Goal: Information Seeking & Learning: Learn about a topic

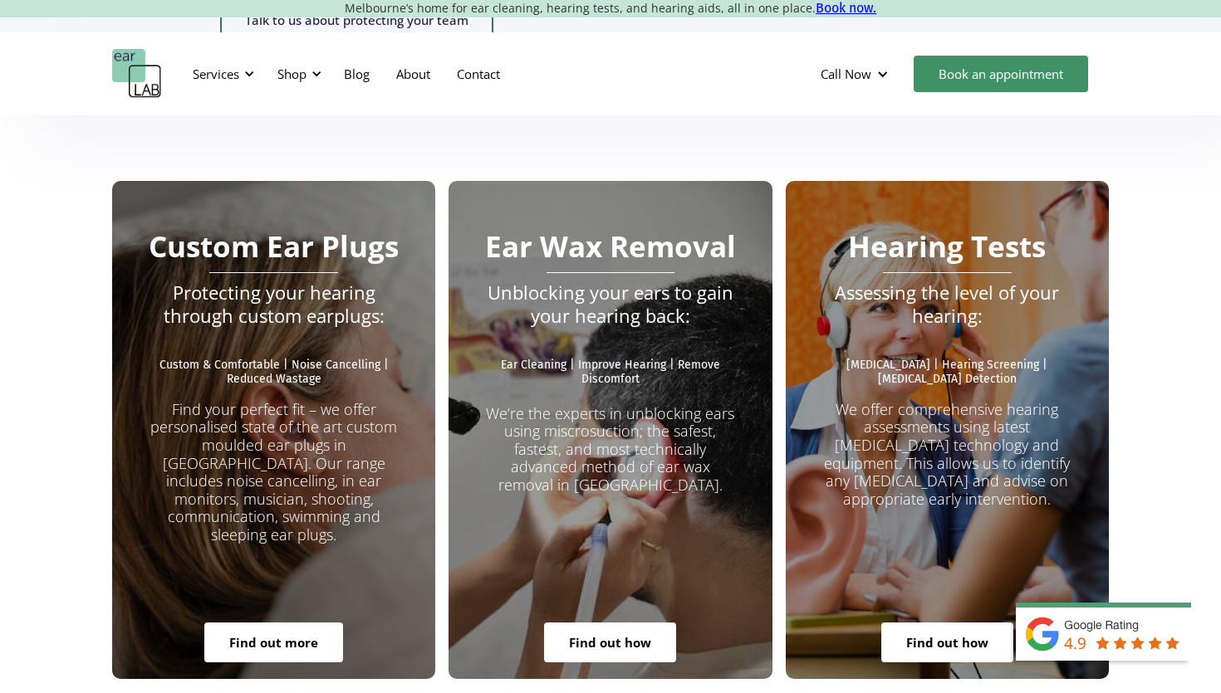
scroll to position [2912, 0]
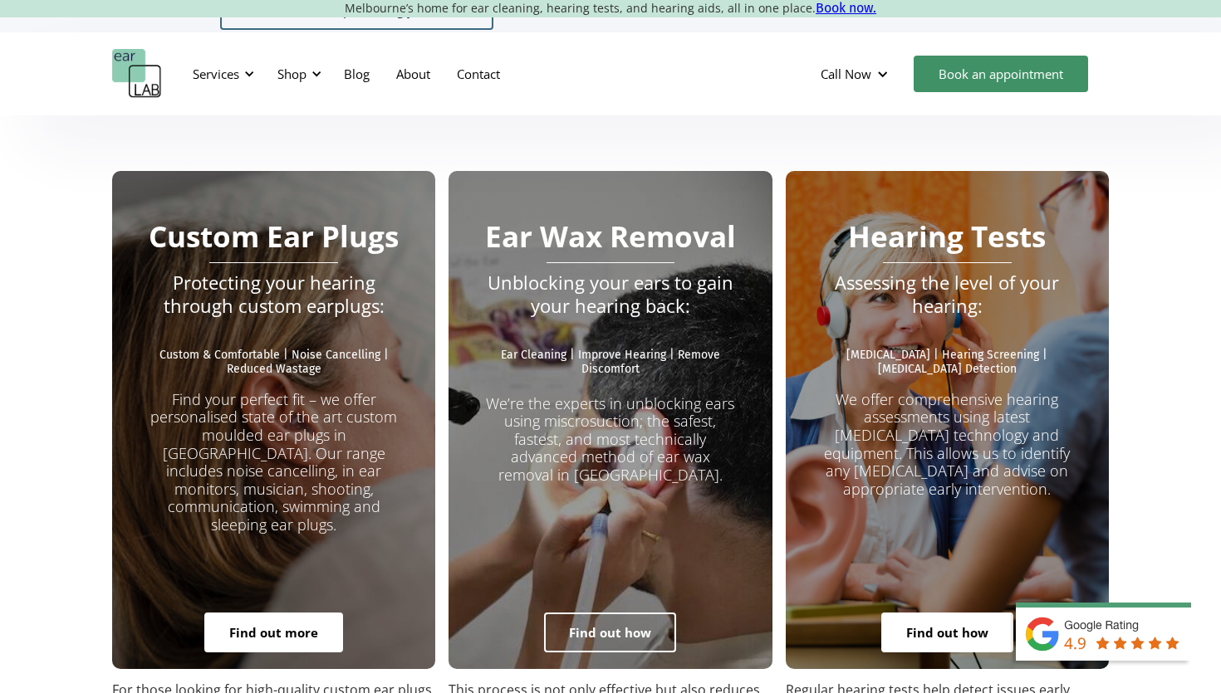
click at [578, 613] on link "Find out how" at bounding box center [610, 633] width 132 height 40
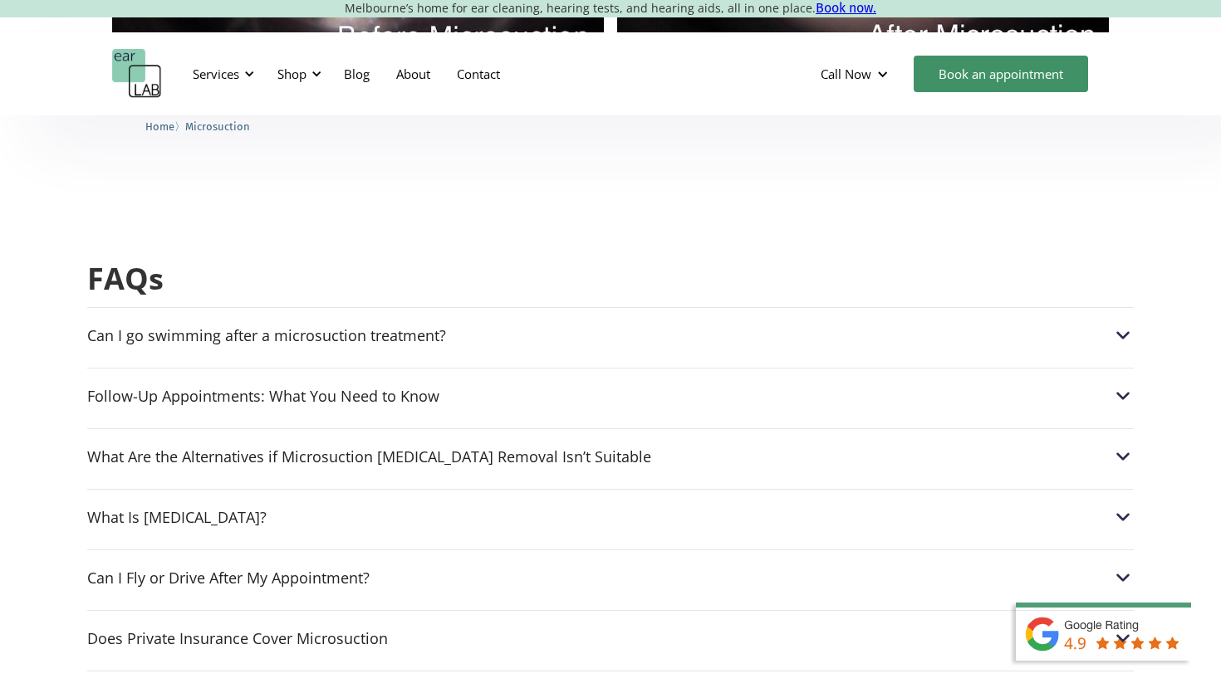
scroll to position [4073, 0]
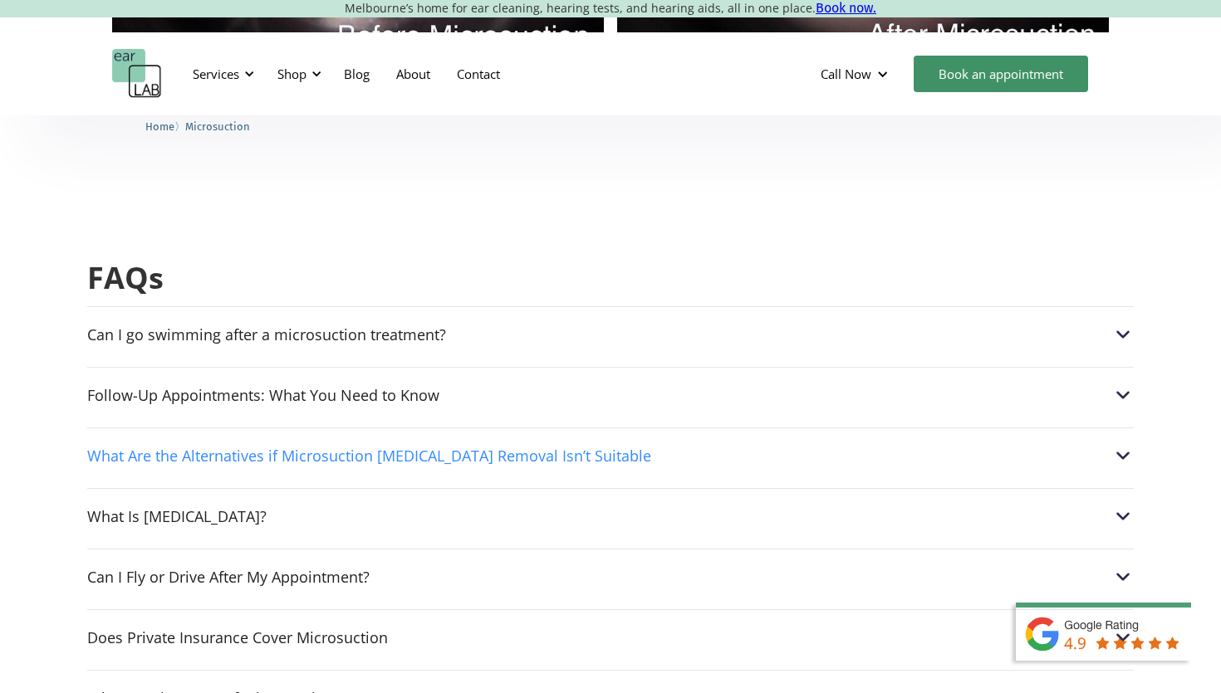
click at [154, 448] on div "What Are the Alternatives if Microsuction Earwax Removal Isn’t Suitable" at bounding box center [369, 456] width 564 height 17
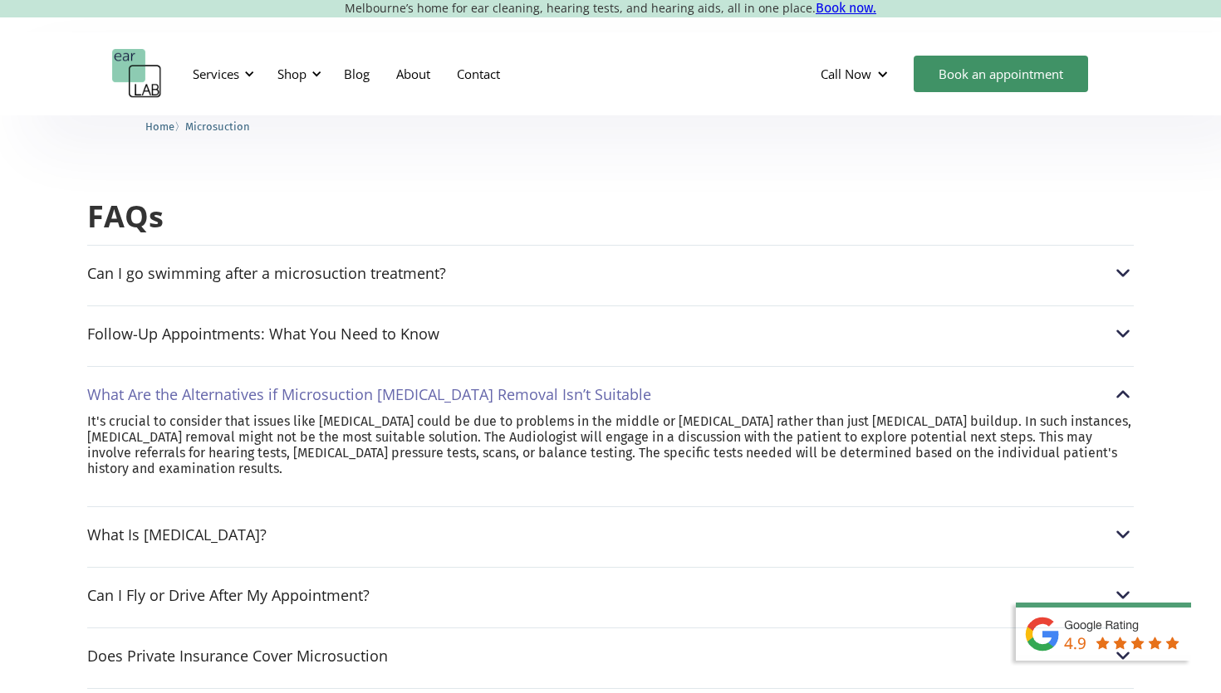
scroll to position [4222, 0]
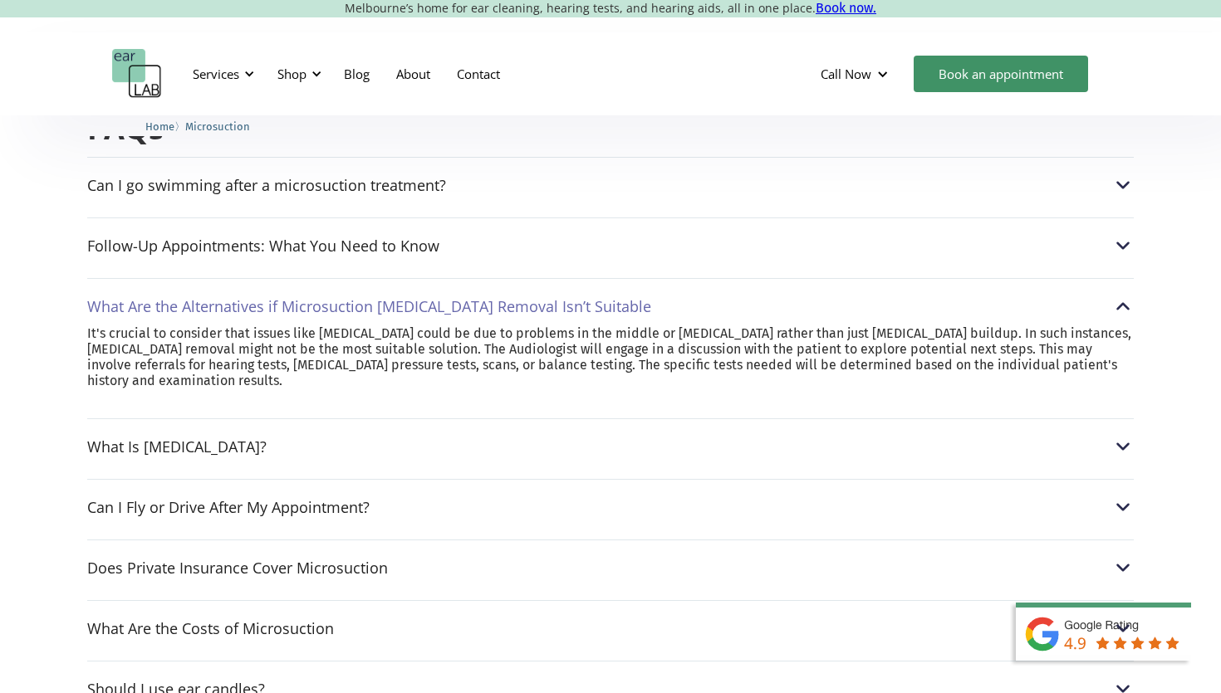
click at [117, 479] on div "Can I Fly or Drive After My Appointment? Yes, microsuction does not touch the i…" at bounding box center [610, 502] width 1046 height 47
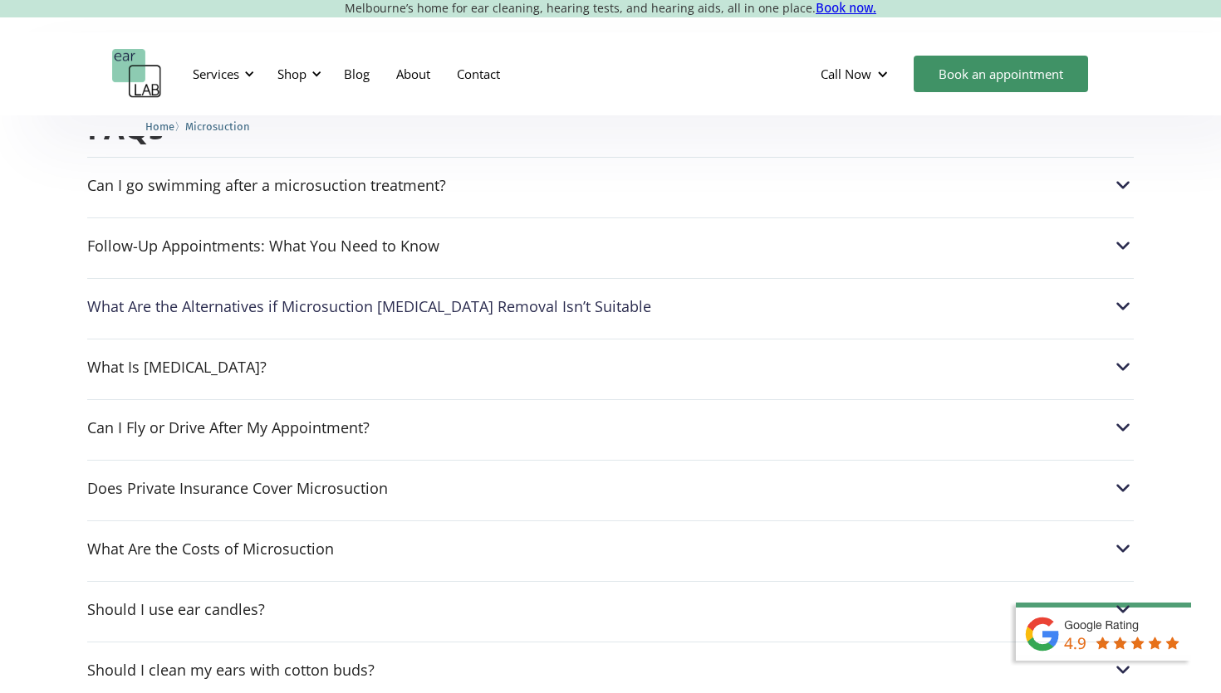
click at [132, 399] on div "Can I Fly or Drive After My Appointment? Yes, microsuction does not touch the i…" at bounding box center [610, 422] width 1046 height 47
click at [132, 419] on div "Can I Fly or Drive After My Appointment?" at bounding box center [228, 427] width 282 height 17
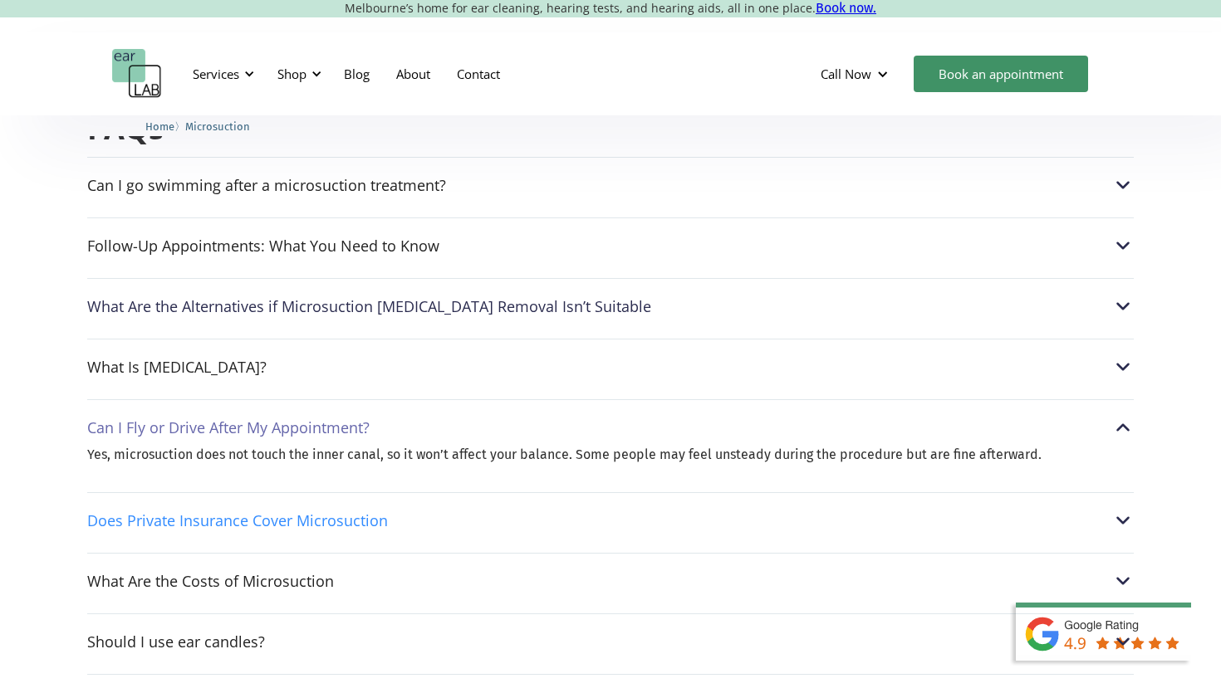
click at [109, 512] on div "Does Private Insurance Cover Microsuction" at bounding box center [237, 520] width 301 height 17
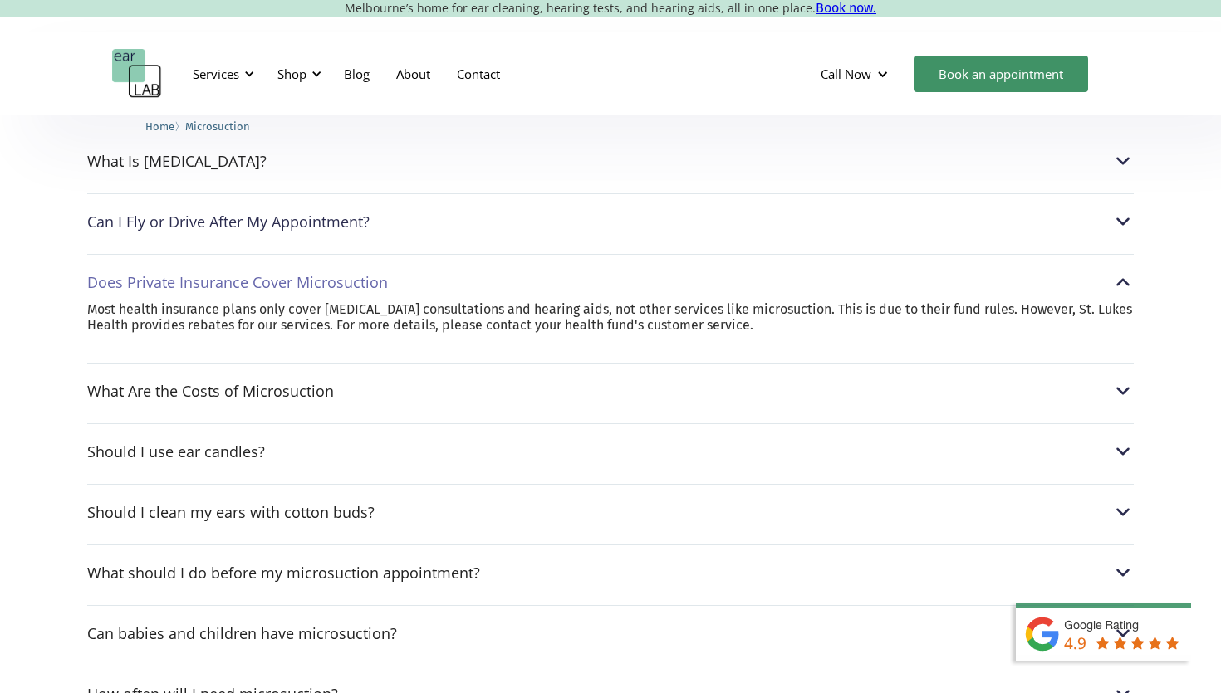
scroll to position [4431, 0]
click at [166, 441] on div "Should I use ear candles?" at bounding box center [176, 449] width 178 height 17
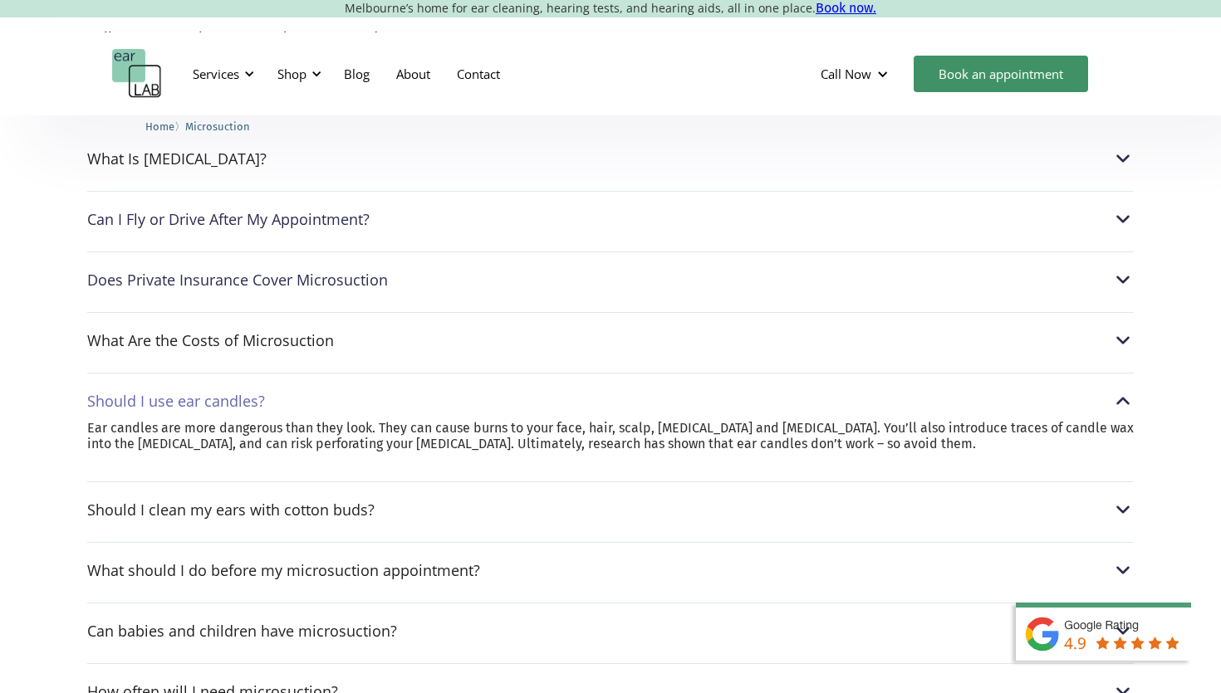
click at [197, 312] on div "What Are the Costs of Microsuction Adults: $120|Seniors (65+): $110| Students: …" at bounding box center [610, 335] width 1046 height 47
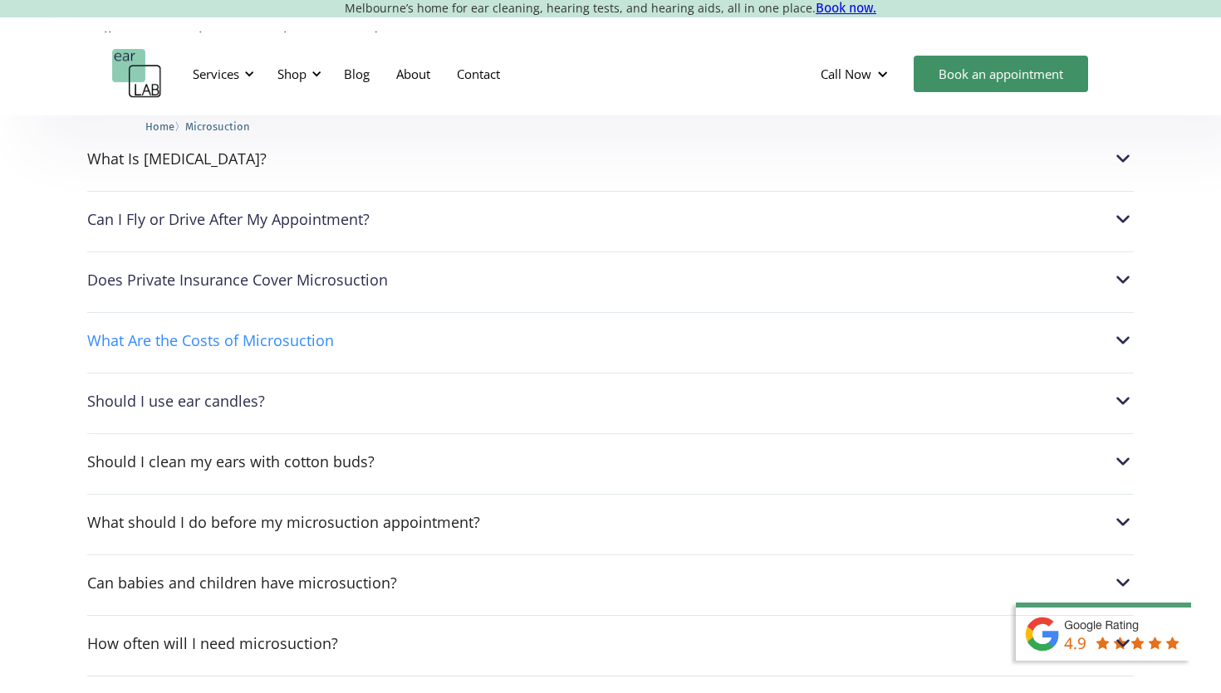
click at [194, 332] on div "What Are the Costs of Microsuction" at bounding box center [210, 340] width 247 height 17
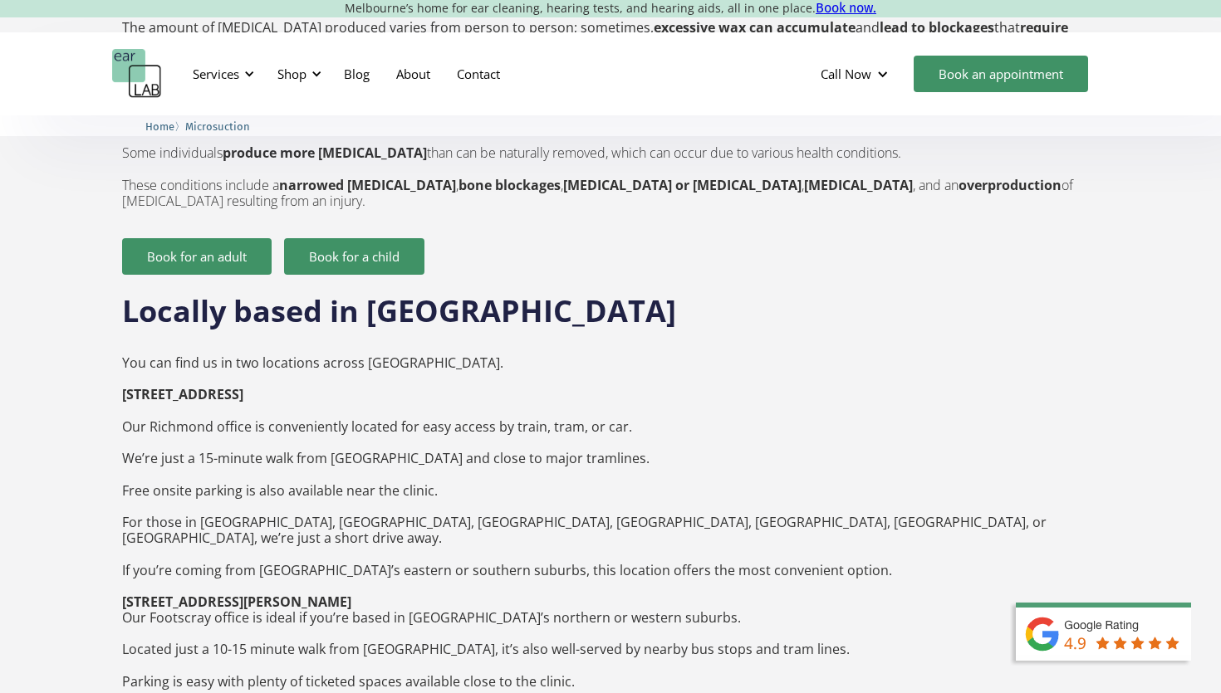
scroll to position [4060, 0]
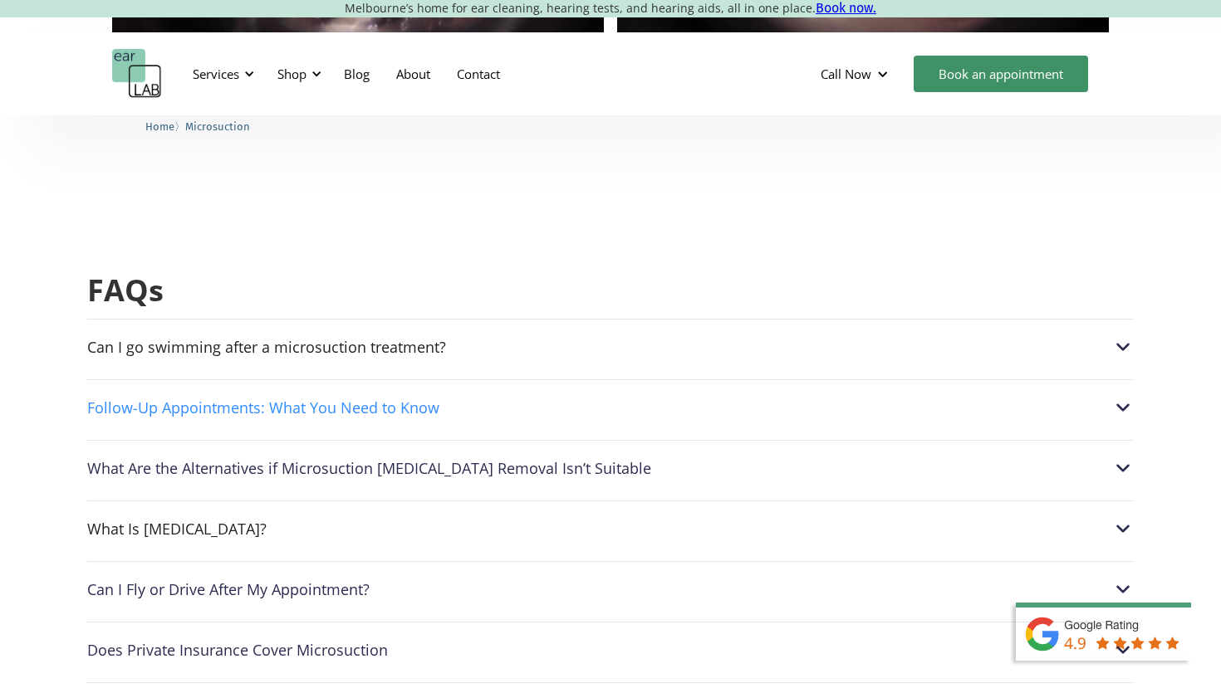
click at [583, 397] on div "Follow-Up Appointments: What You Need to Know" at bounding box center [610, 408] width 1046 height 22
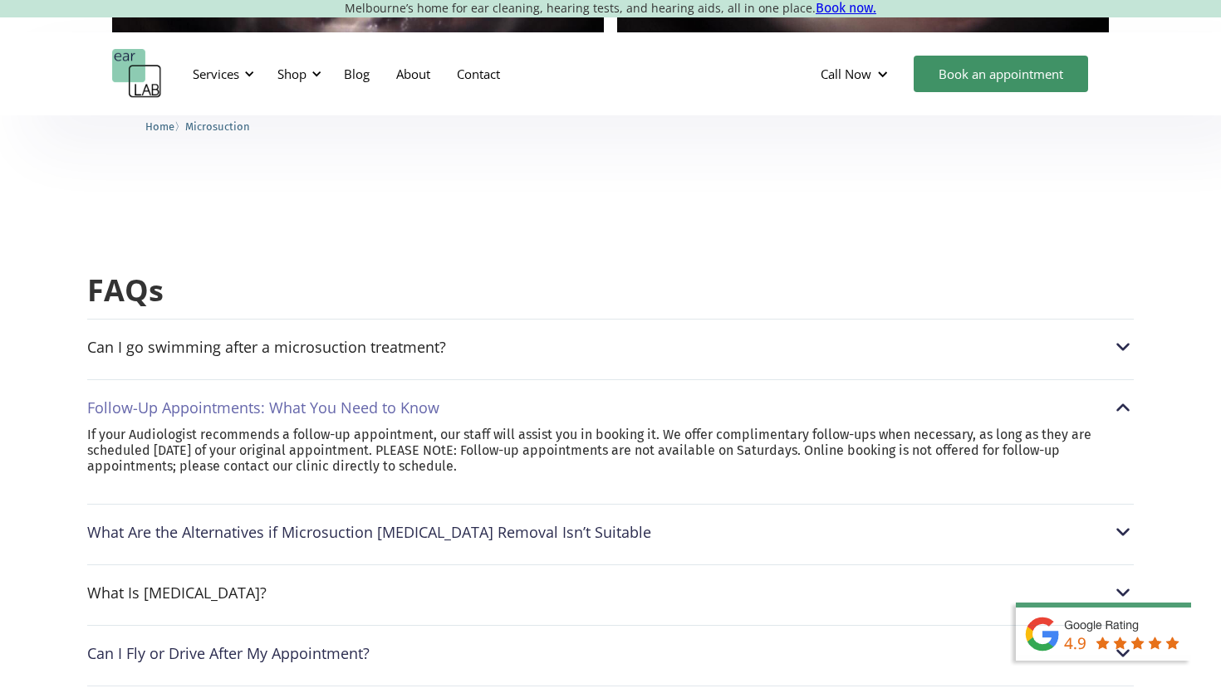
scroll to position [4610, 0]
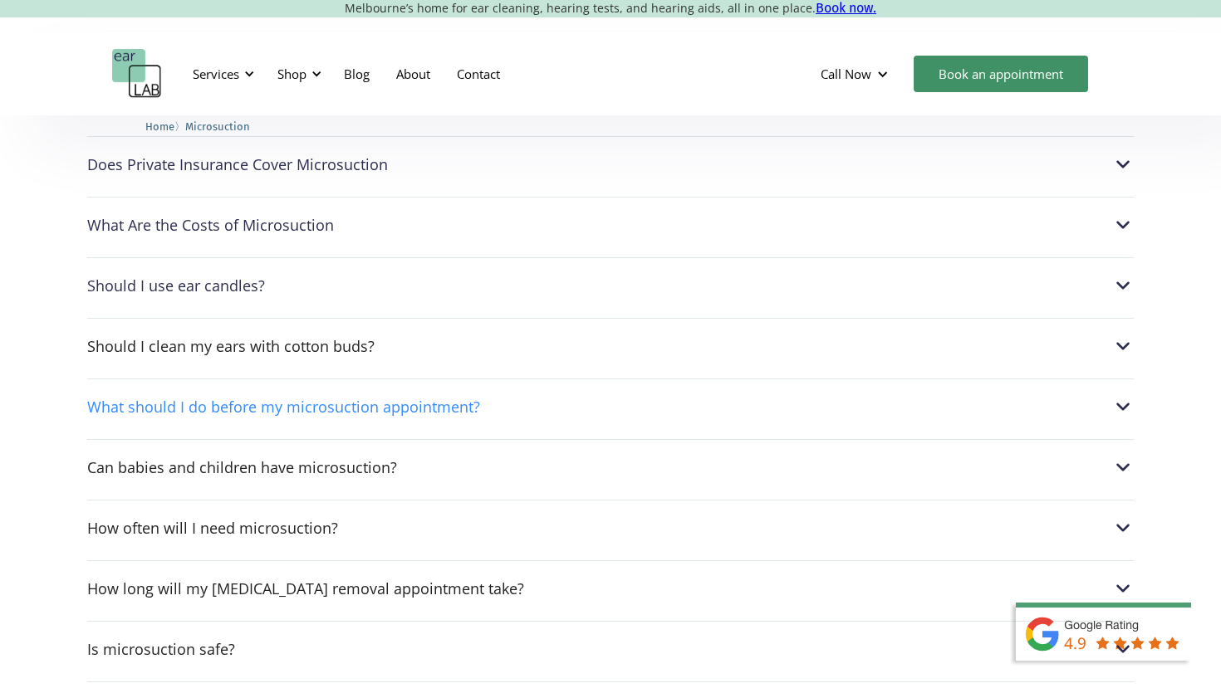
click at [449, 399] on div "What should I do before my microsuction appointment?" at bounding box center [283, 407] width 393 height 17
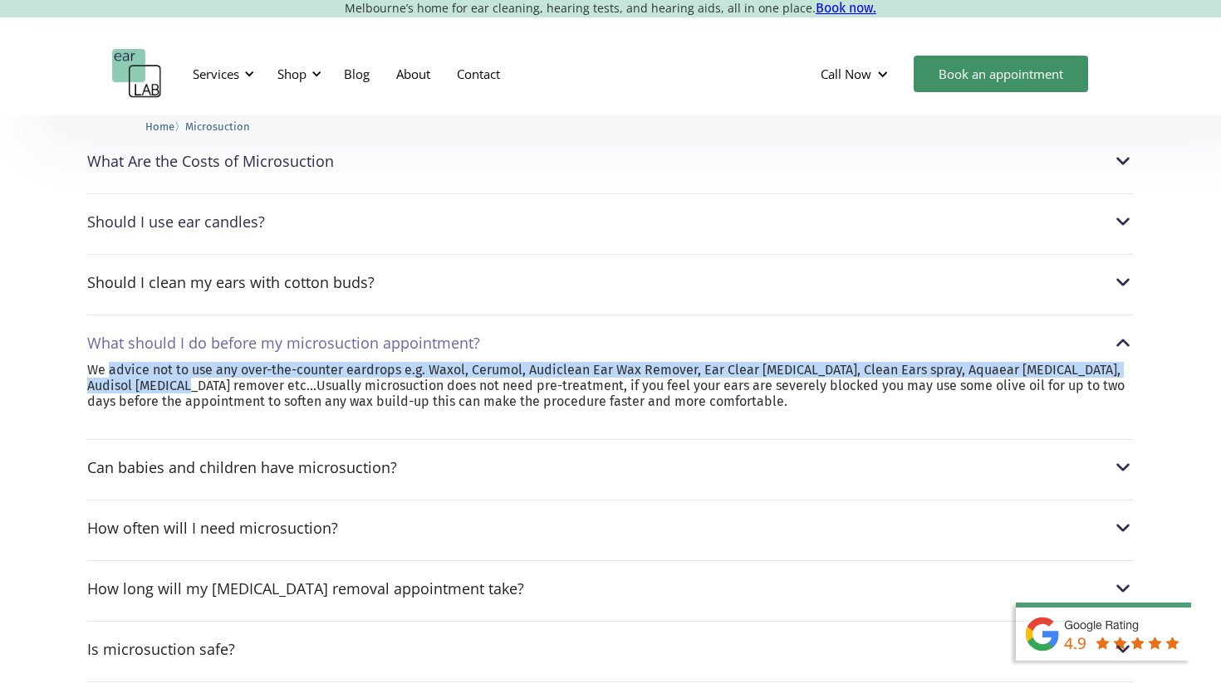
drag, startPoint x: 109, startPoint y: 286, endPoint x: 204, endPoint y: 307, distance: 97.9
click at [204, 362] on p "We advice not to use any over-the-counter eardrops e.g. Waxol, Cerumol, Audicle…" at bounding box center [610, 386] width 1046 height 48
copy p "advice not to use any over-the-counter eardrops e.g. Waxol, Cerumol, Audiclean …"
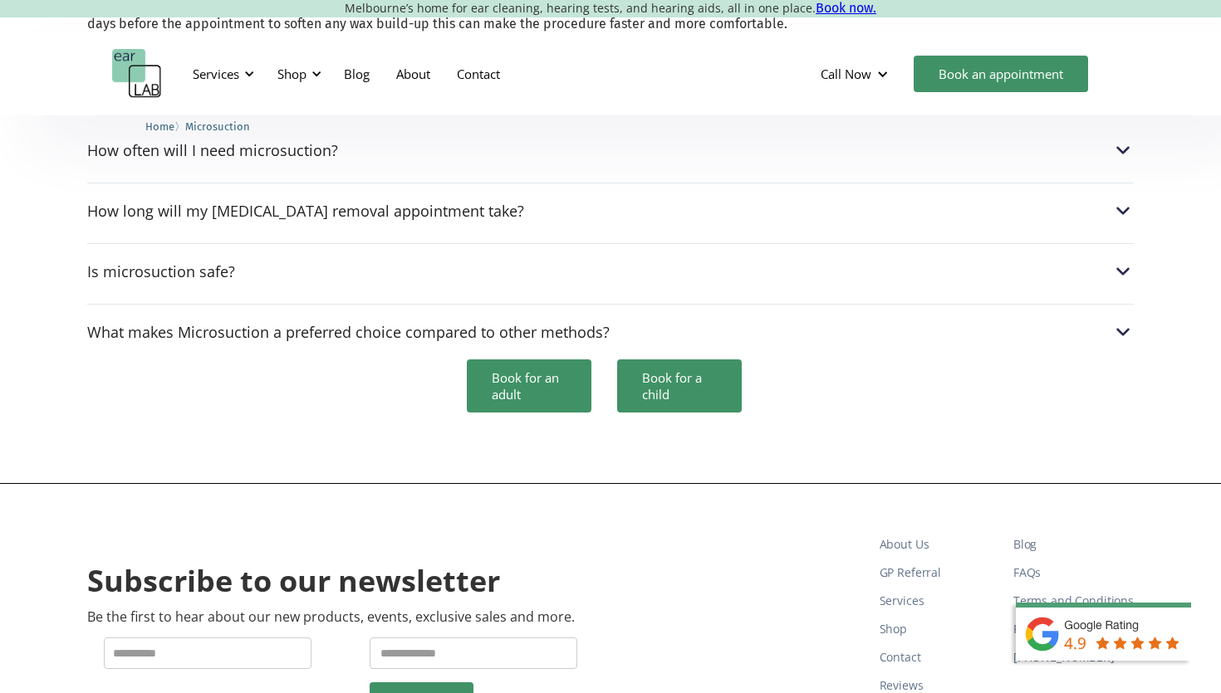
scroll to position [5275, 0]
